Goal: Information Seeking & Learning: Learn about a topic

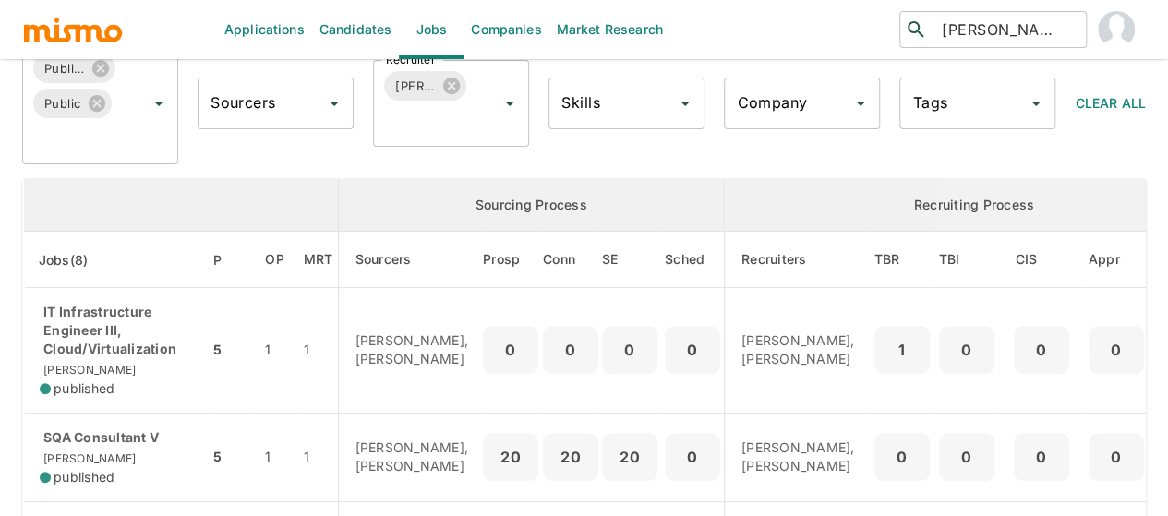
scroll to position [185, 0]
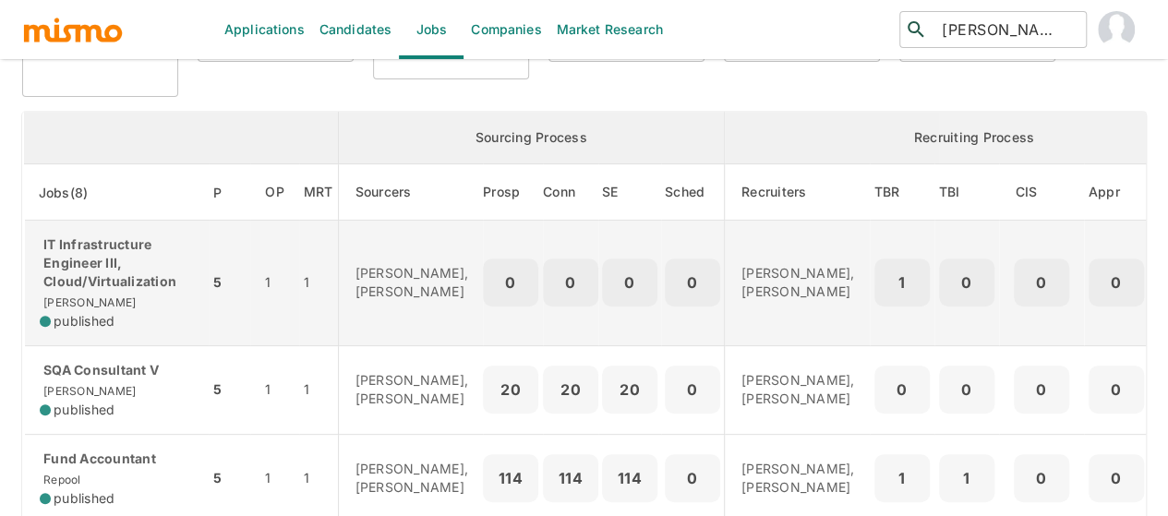
click at [113, 269] on p "IT Infrastructure Engineer III, Cloud/Virtualization" at bounding box center [117, 262] width 154 height 55
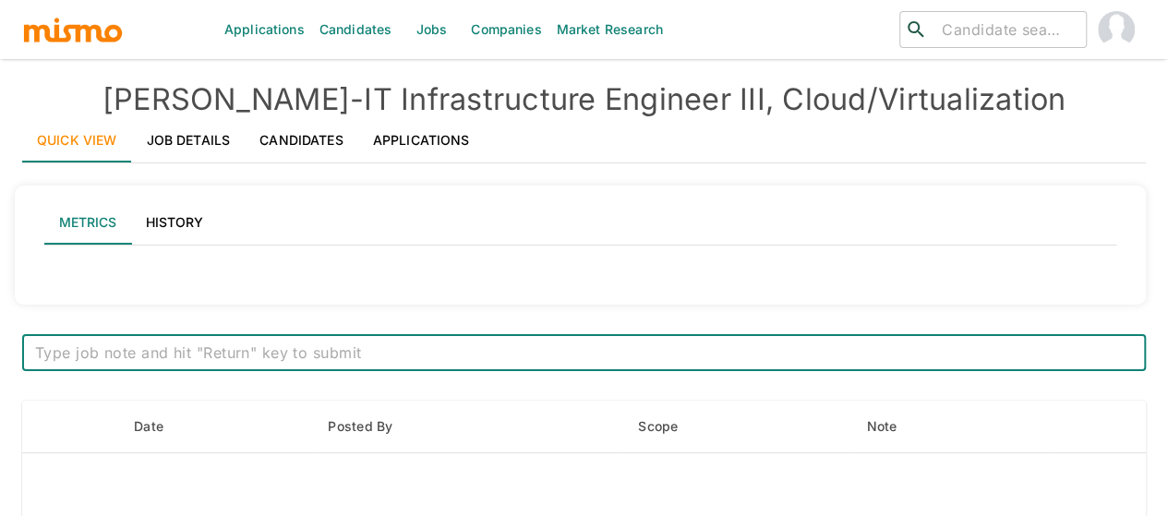
click at [182, 129] on link "Job Details" at bounding box center [189, 140] width 114 height 44
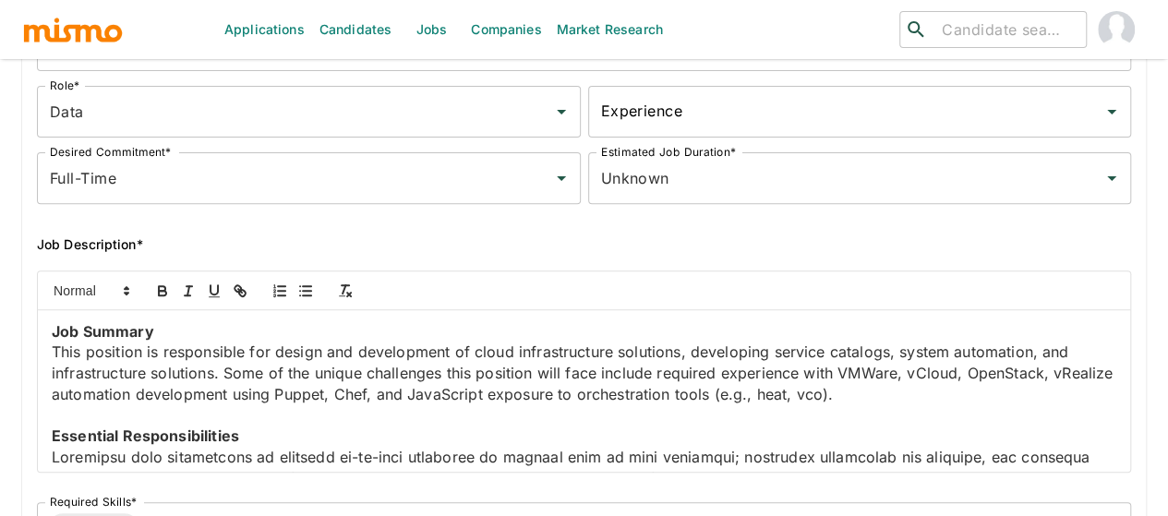
scroll to position [369, 0]
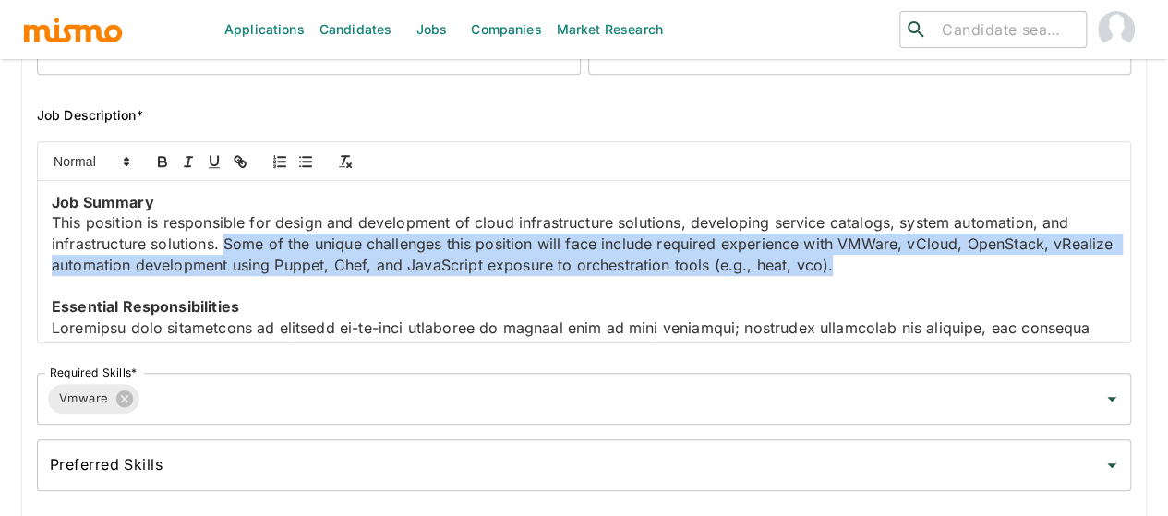
drag, startPoint x: 326, startPoint y: 307, endPoint x: 607, endPoint y: 243, distance: 287.9
click at [607, 243] on p "This position is responsible for design and development of cloud infrastructure…" at bounding box center [584, 243] width 1065 height 63
copy p "Some of the unique challenges this position will face include required experien…"
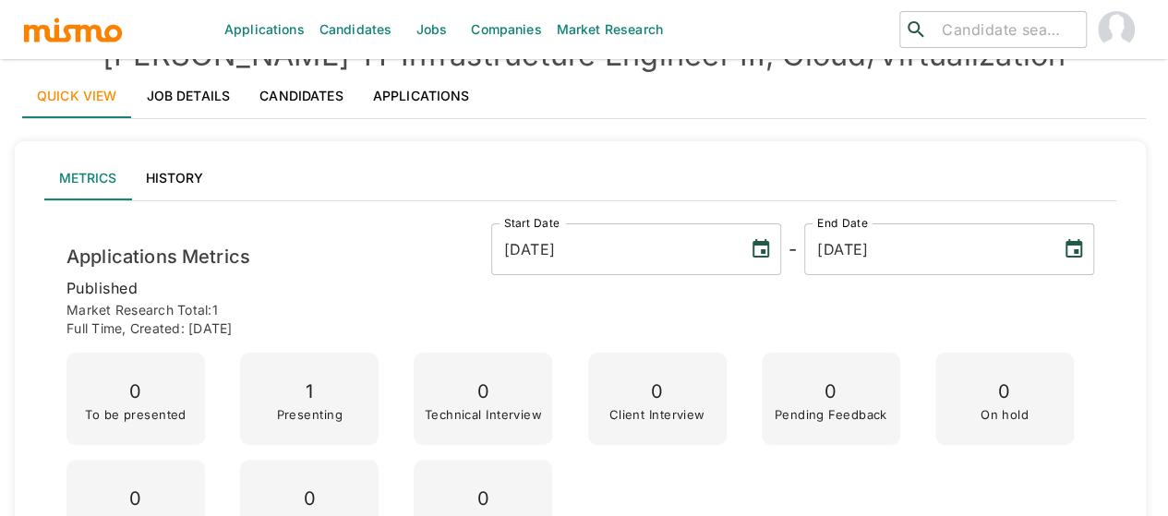
scroll to position [44, 0]
click at [191, 104] on link "Job Details" at bounding box center [189, 96] width 114 height 44
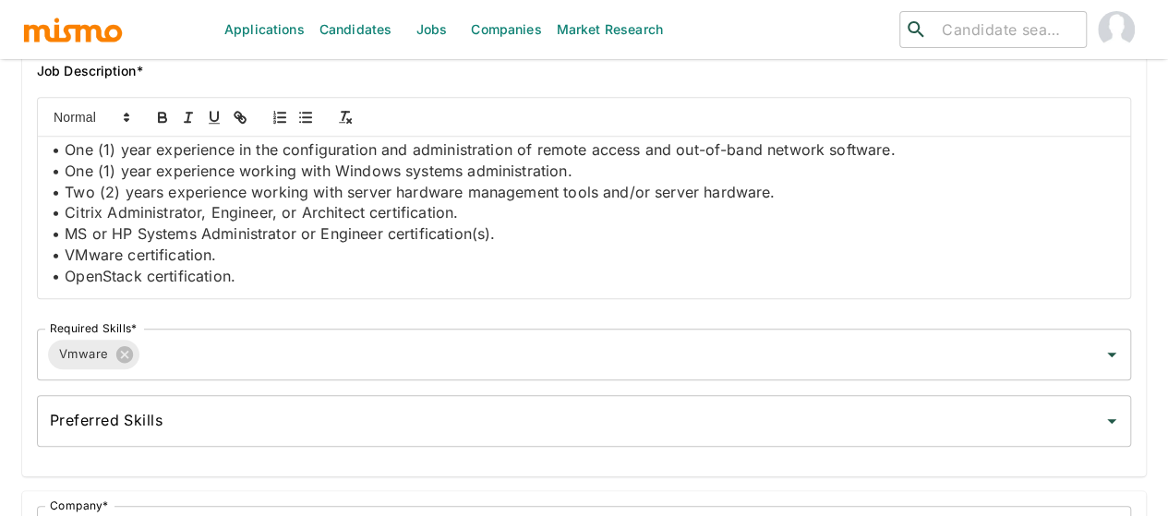
scroll to position [1293, 0]
